Goal: Task Accomplishment & Management: Complete application form

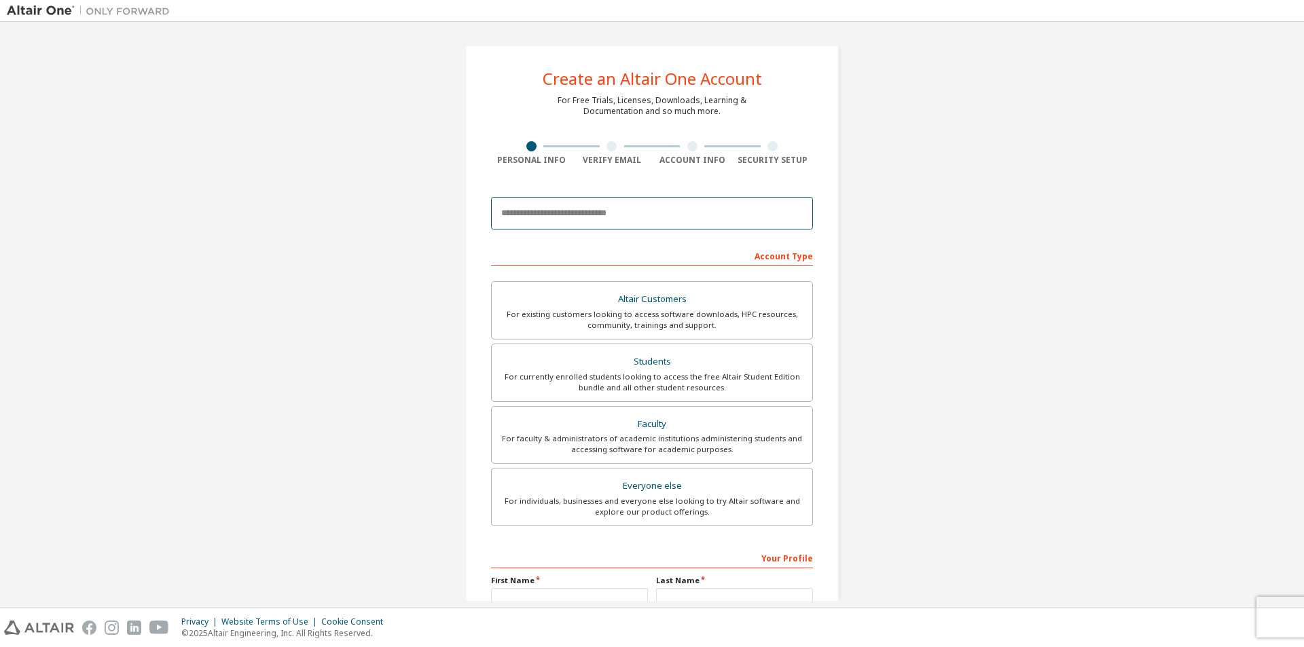
click at [616, 217] on input "email" at bounding box center [652, 213] width 322 height 33
type input "**********"
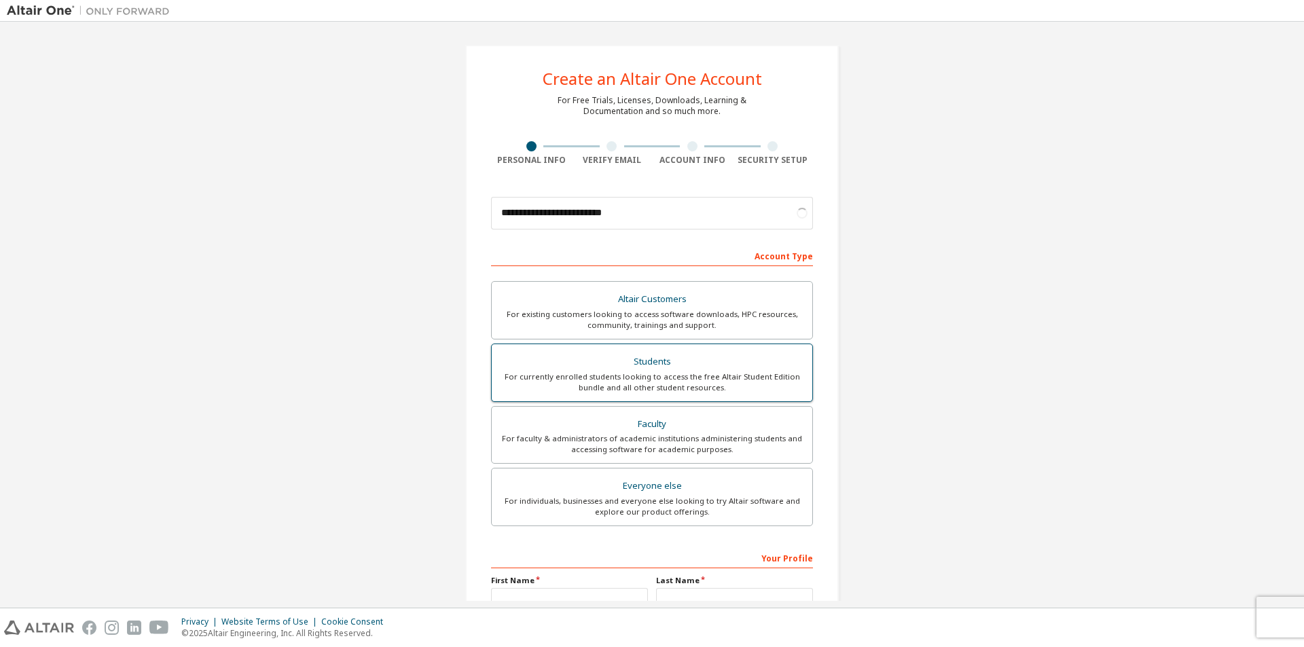
click at [682, 365] on div "Students" at bounding box center [652, 361] width 304 height 19
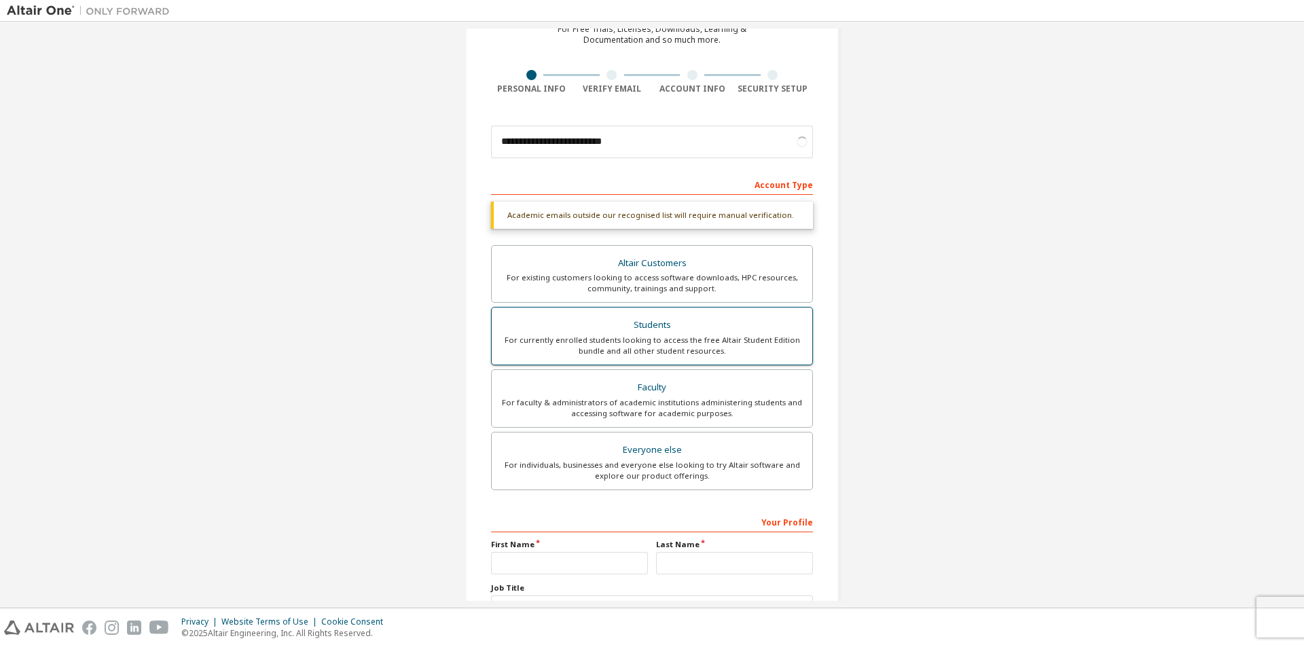
scroll to position [182, 0]
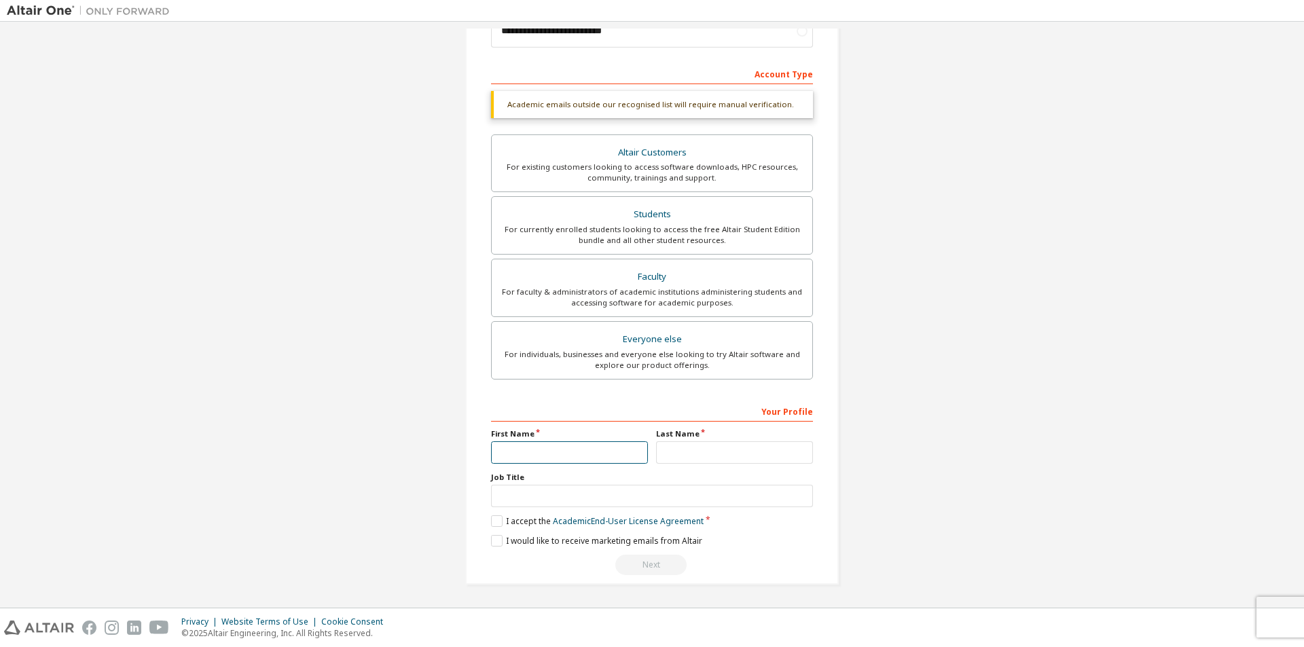
click at [537, 456] on input "text" at bounding box center [569, 452] width 157 height 22
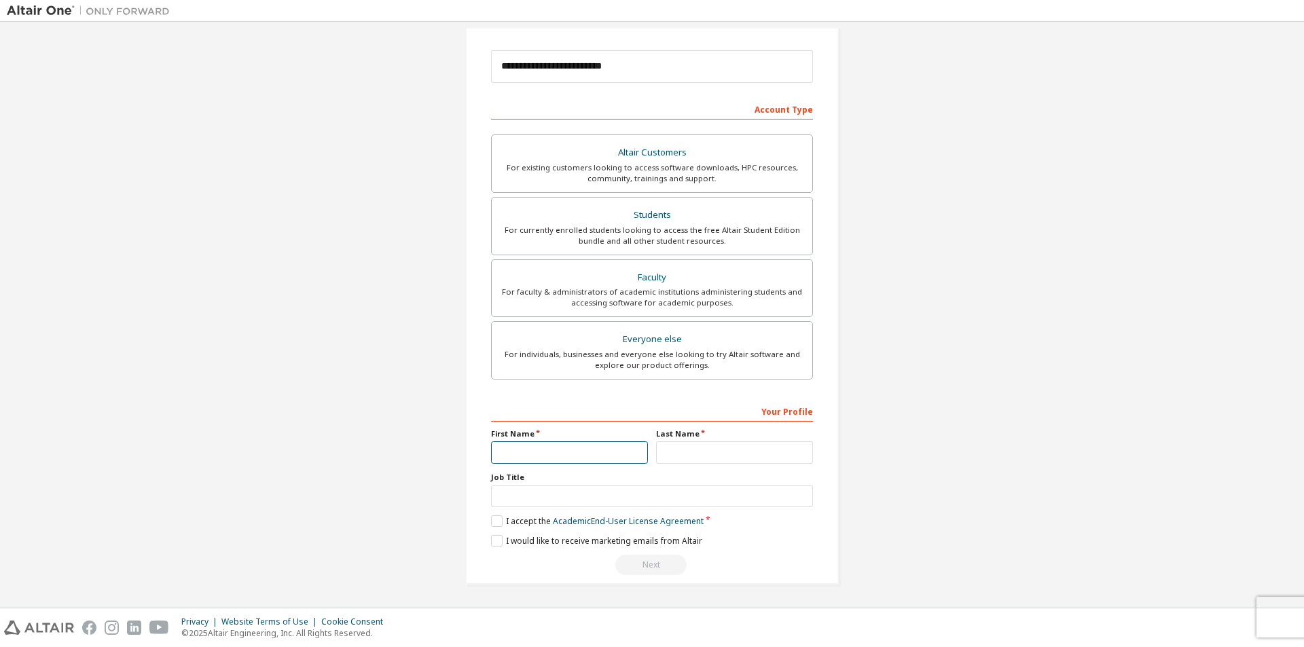
paste input "**"
type input "**"
click at [668, 460] on input "text" at bounding box center [734, 452] width 157 height 22
type input "*"
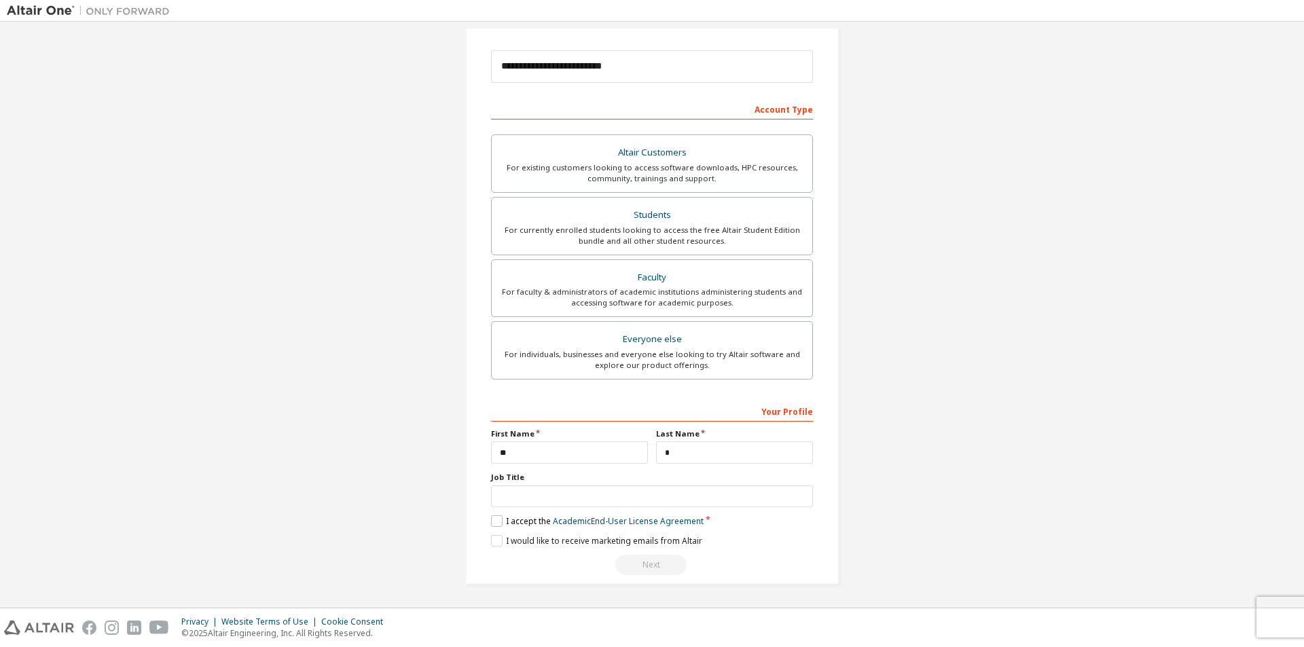
click at [491, 519] on label "I accept the Academic End-User License Agreement" at bounding box center [597, 521] width 213 height 12
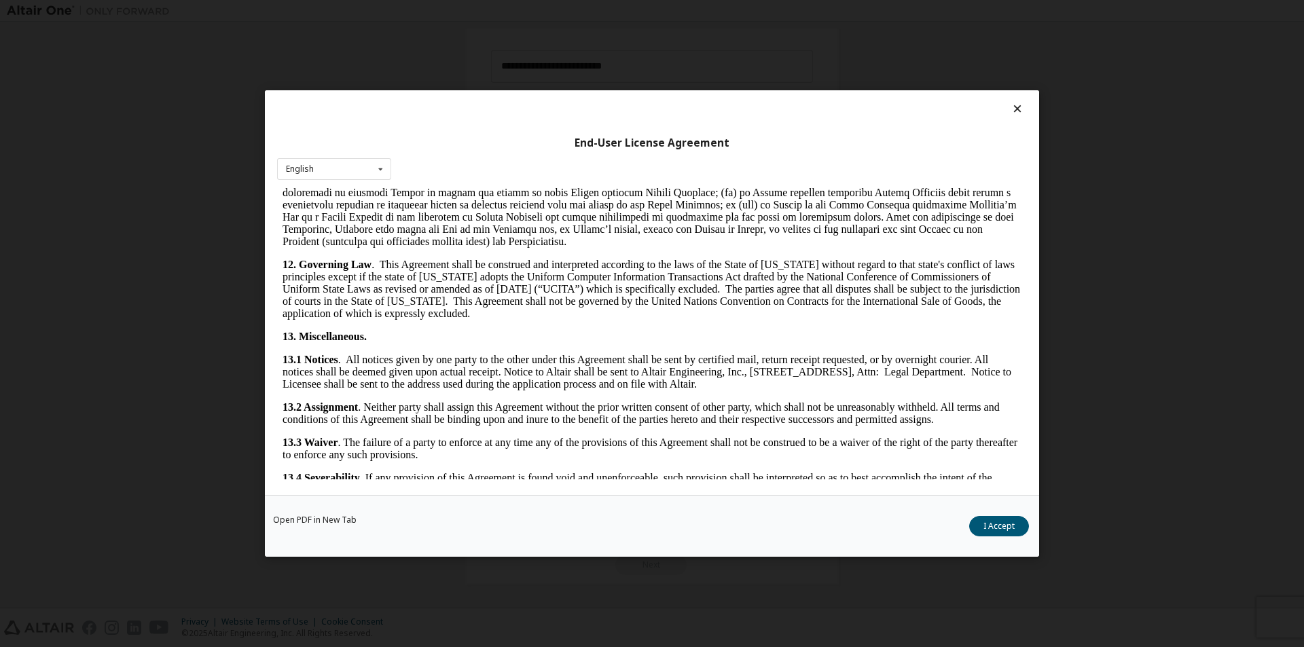
scroll to position [2035, 0]
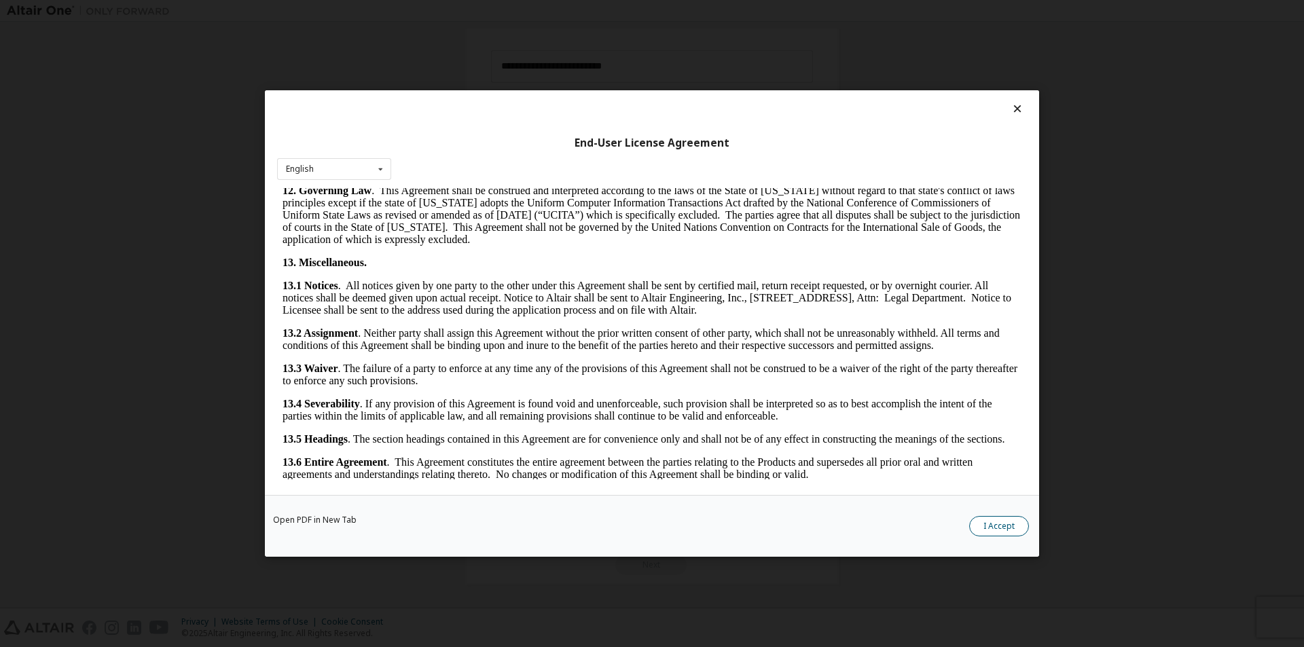
click at [991, 521] on button "I Accept" at bounding box center [999, 526] width 60 height 20
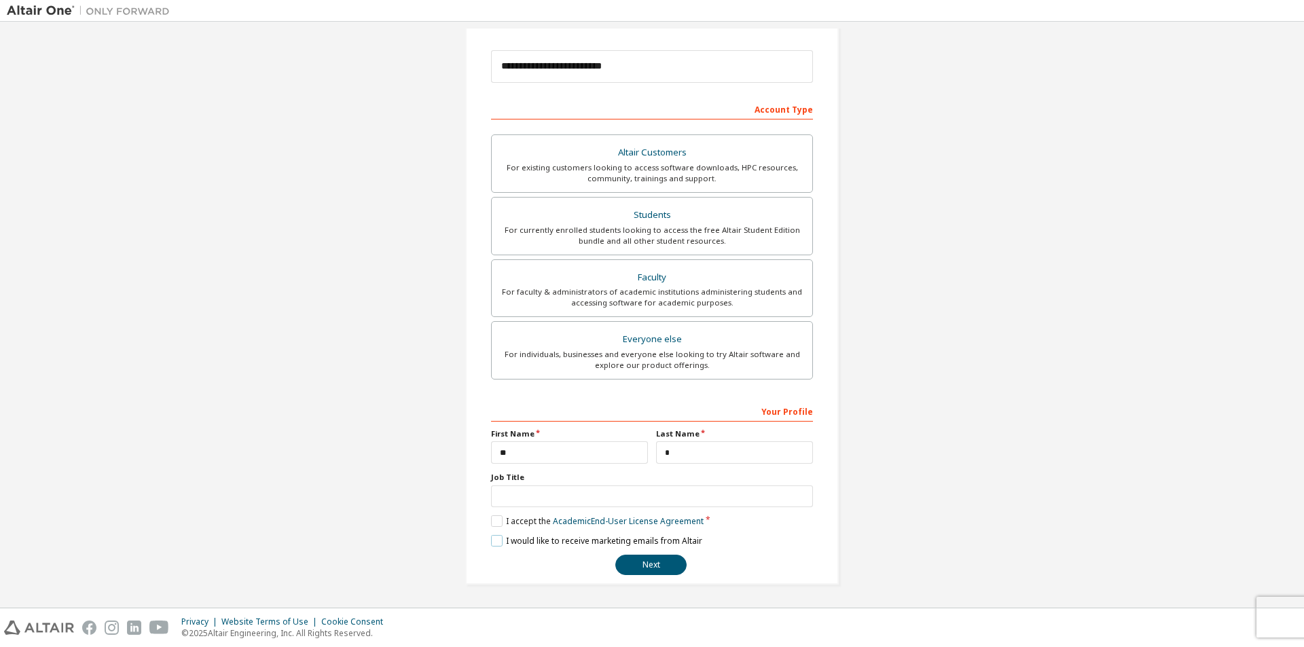
click at [496, 539] on label "I would like to receive marketing emails from Altair" at bounding box center [596, 541] width 211 height 12
click at [548, 495] on input "text" at bounding box center [652, 497] width 322 height 22
type input "*"
type input "*******"
click at [641, 569] on button "Next" at bounding box center [650, 565] width 71 height 20
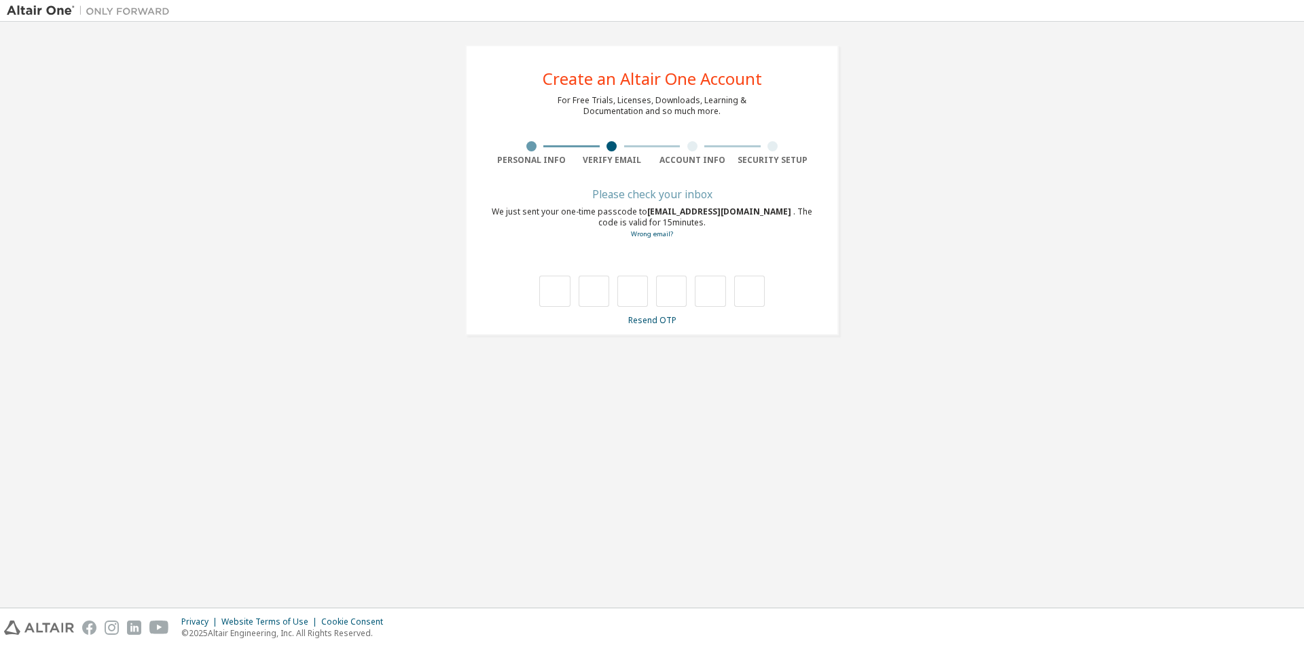
scroll to position [0, 0]
type input "*"
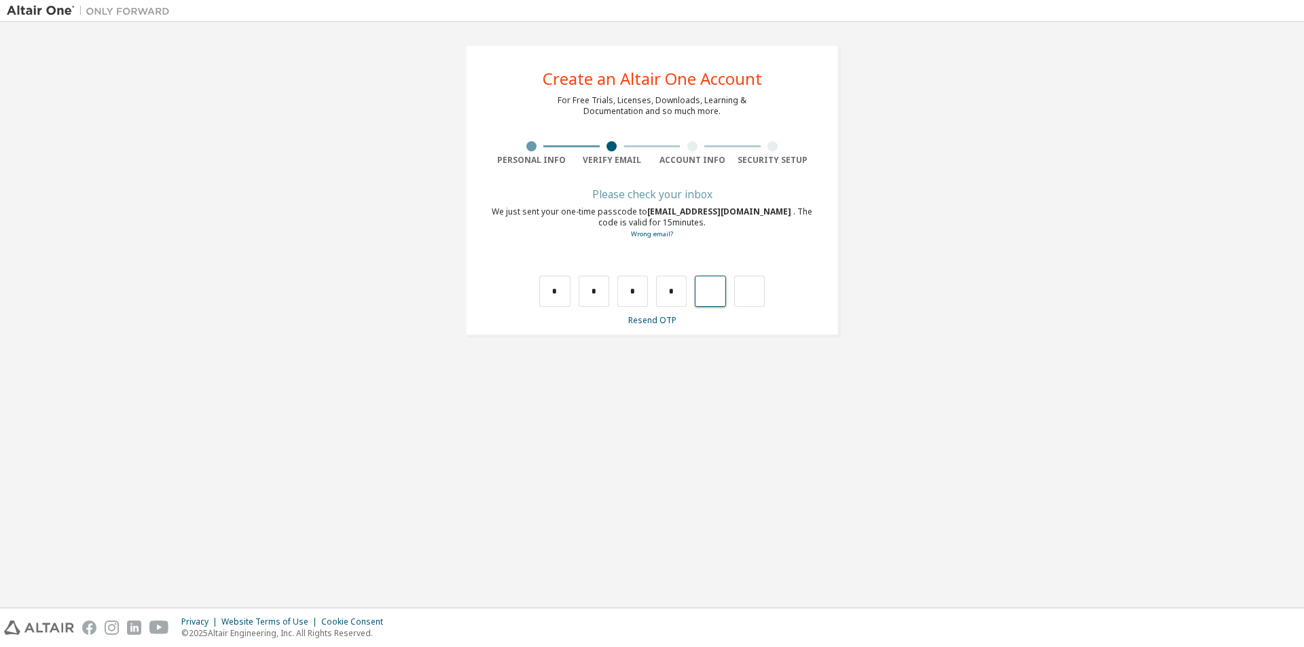
type input "*"
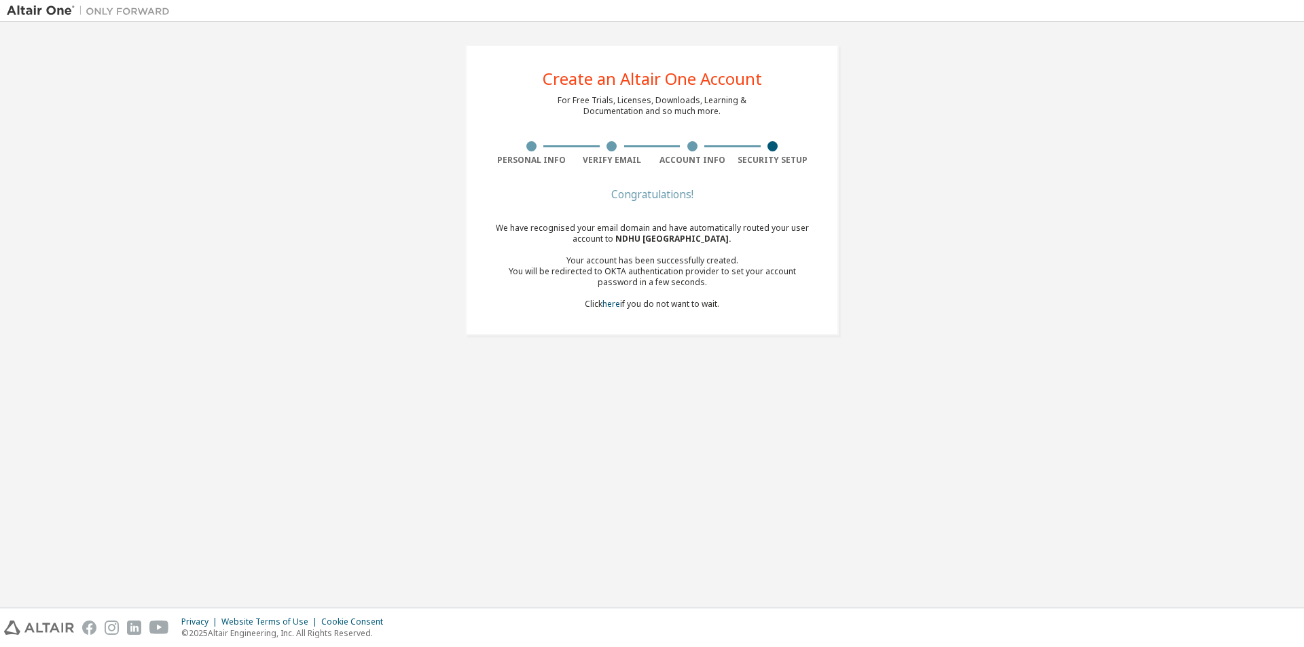
click at [757, 184] on div "Create an Altair One Account For Free Trials, Licenses, Downloads, Learning & D…" at bounding box center [651, 190] width 373 height 291
